Goal: Task Accomplishment & Management: Use online tool/utility

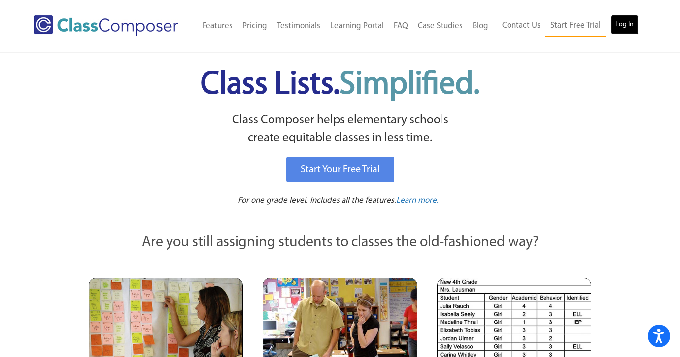
click at [635, 19] on link "Log In" at bounding box center [624, 25] width 28 height 20
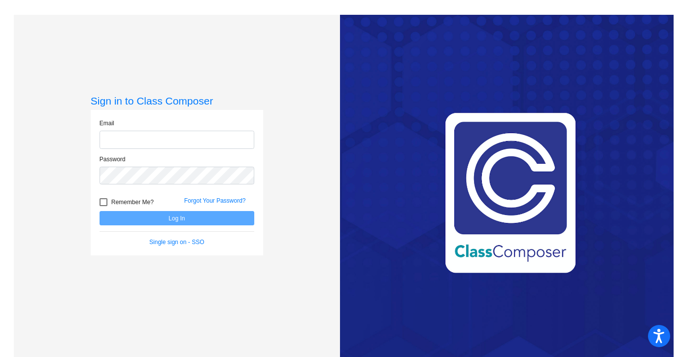
type input "[EMAIL_ADDRESS][DOMAIN_NAME]"
click at [179, 219] on button "Log In" at bounding box center [176, 218] width 155 height 14
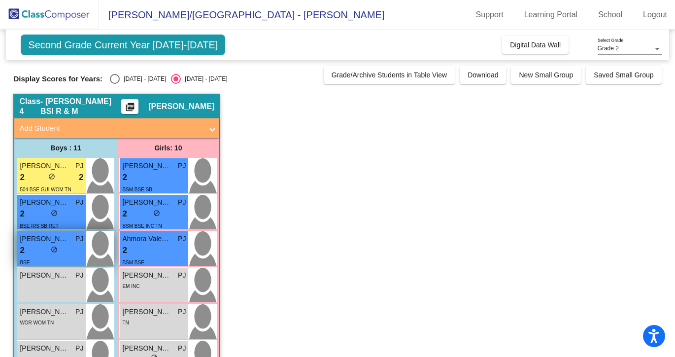
scroll to position [2, 0]
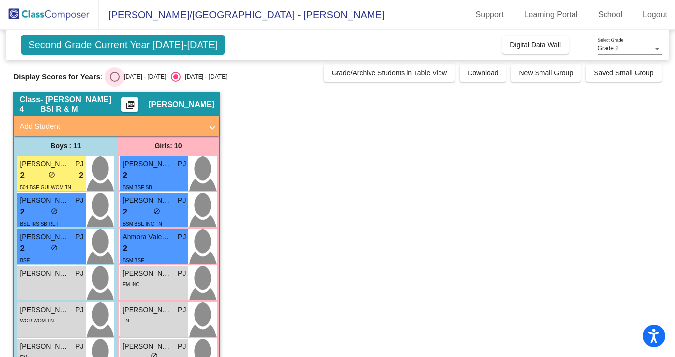
click at [114, 75] on div "Select an option" at bounding box center [115, 77] width 10 height 10
click at [114, 82] on input "[DATE] - [DATE]" at bounding box center [114, 82] width 0 height 0
radio input "true"
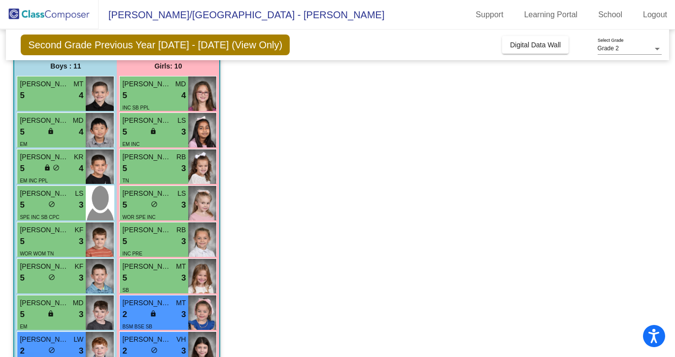
scroll to position [79, 0]
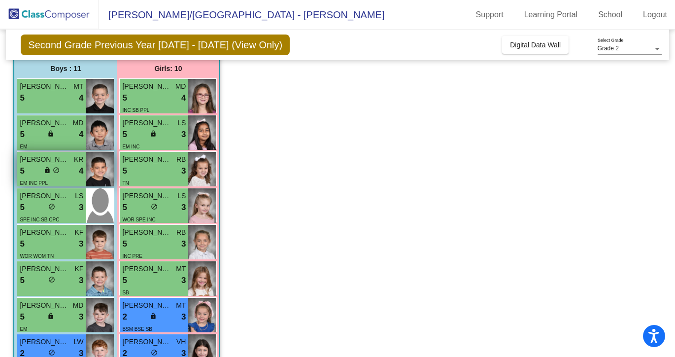
click at [61, 172] on div "5 lock do_not_disturb_alt 4" at bounding box center [52, 171] width 64 height 13
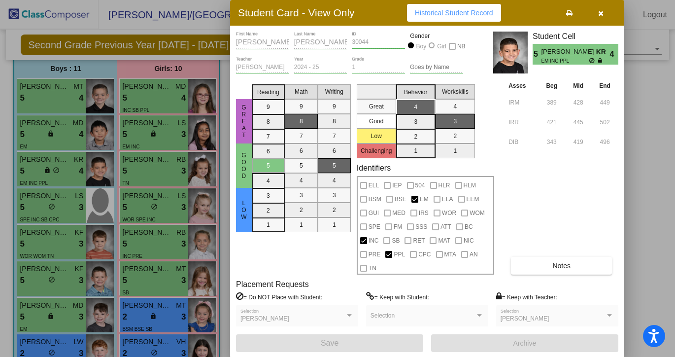
click at [600, 14] on icon "button" at bounding box center [600, 13] width 5 height 7
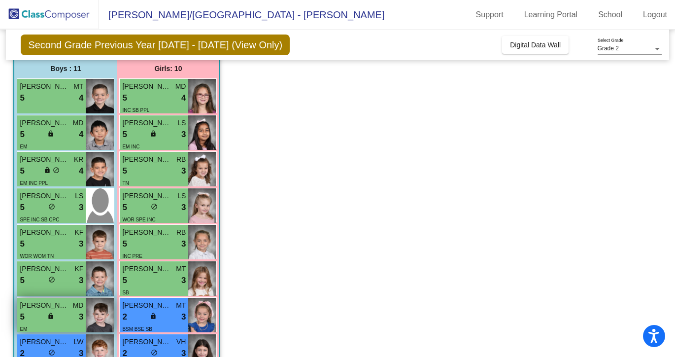
click at [48, 314] on span "lock" at bounding box center [50, 315] width 7 height 7
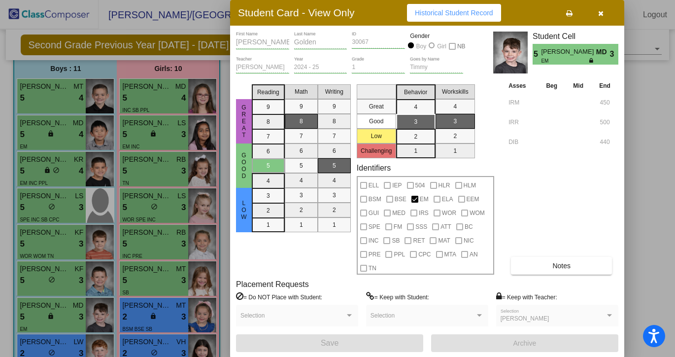
click at [601, 11] on icon "button" at bounding box center [600, 13] width 5 height 7
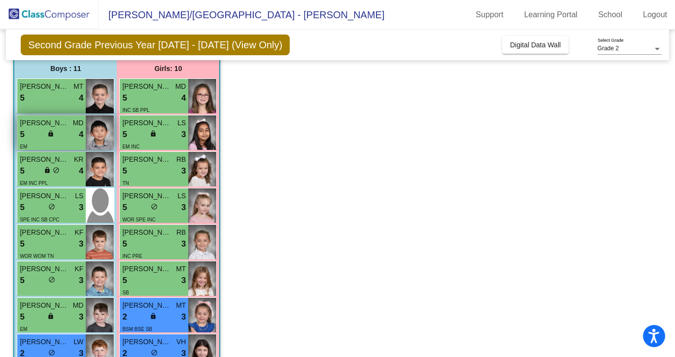
click at [61, 136] on div "5 lock do_not_disturb_alt 4" at bounding box center [52, 134] width 64 height 13
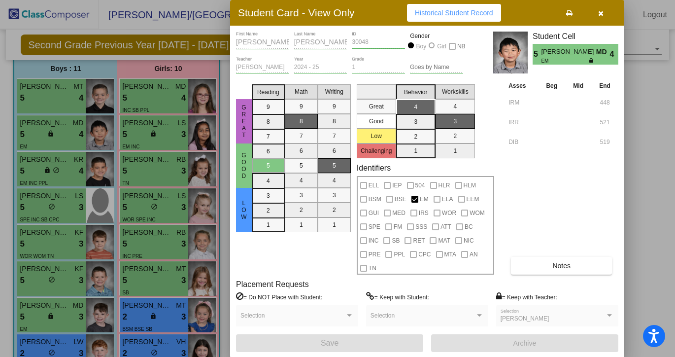
click at [596, 14] on button "button" at bounding box center [601, 13] width 32 height 18
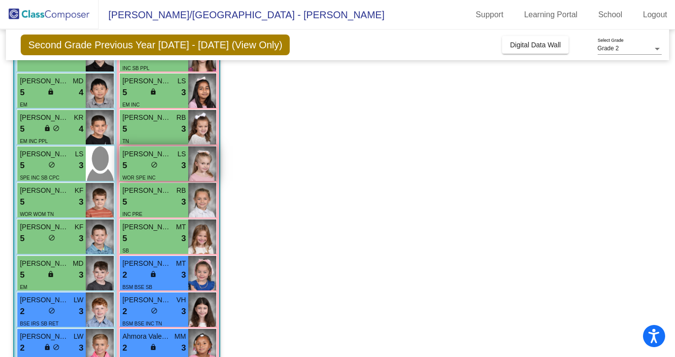
scroll to position [112, 0]
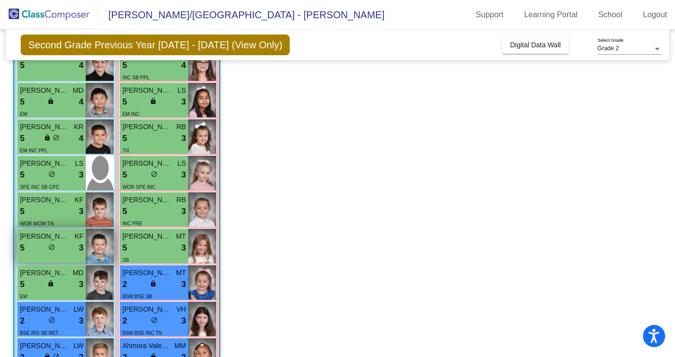
click at [62, 248] on div "5 lock do_not_disturb_alt 3" at bounding box center [52, 247] width 64 height 13
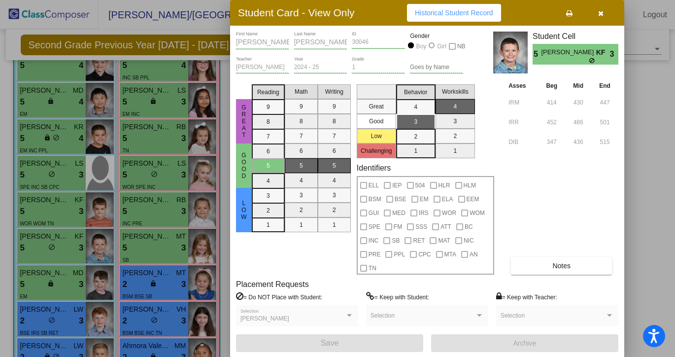
click at [603, 16] on icon "button" at bounding box center [600, 13] width 5 height 7
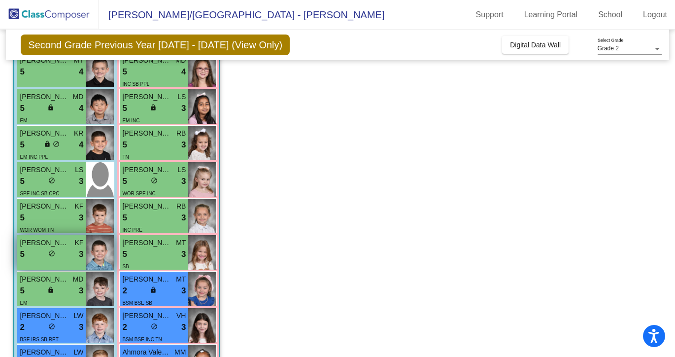
scroll to position [109, 0]
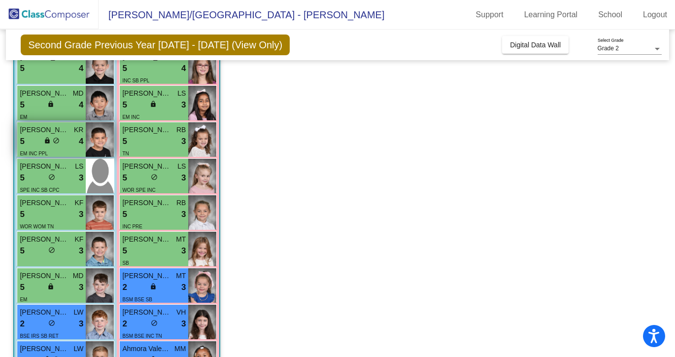
click at [56, 138] on span "do_not_disturb_alt" at bounding box center [56, 140] width 7 height 7
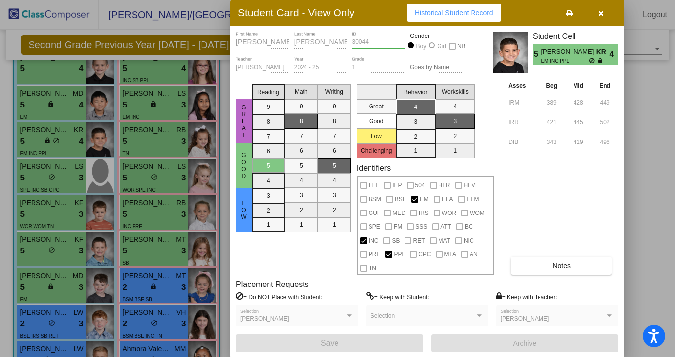
scroll to position [0, 0]
click at [602, 12] on icon "button" at bounding box center [600, 13] width 5 height 7
